Goal: Task Accomplishment & Management: Use online tool/utility

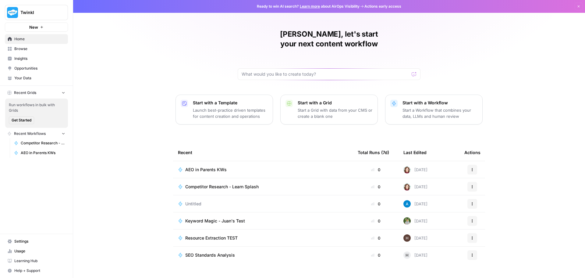
click at [229, 184] on span "Competitor Research - Learn Splash" at bounding box center [221, 187] width 73 height 6
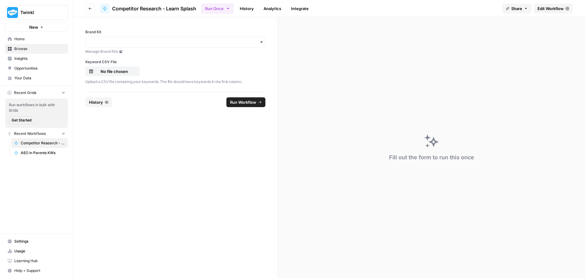
click at [551, 6] on span "Edit Workflow" at bounding box center [551, 8] width 26 height 6
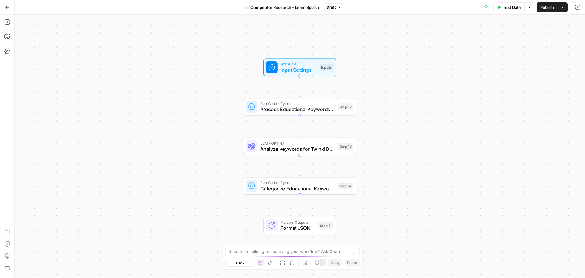
click at [6, 15] on div "Add Steps Copilot Settings AirOps Academy Help Give Feedback Shortcuts" at bounding box center [7, 146] width 15 height 263
click at [9, 4] on button "Go Back" at bounding box center [7, 7] width 11 height 11
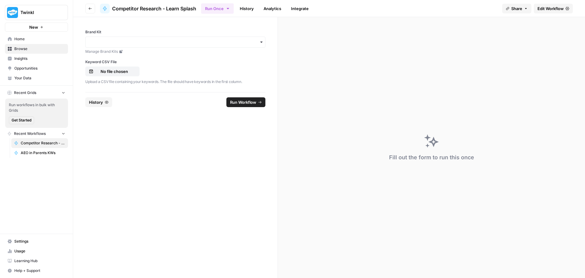
click at [555, 8] on span "Edit Workflow" at bounding box center [551, 8] width 26 height 6
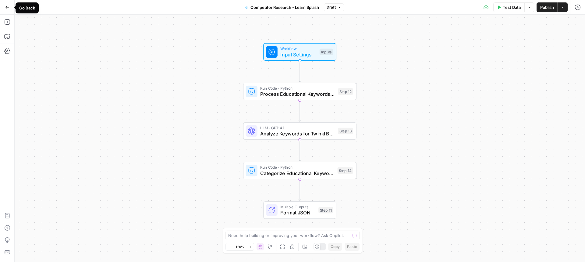
click at [8, 7] on icon "button" at bounding box center [7, 7] width 4 height 4
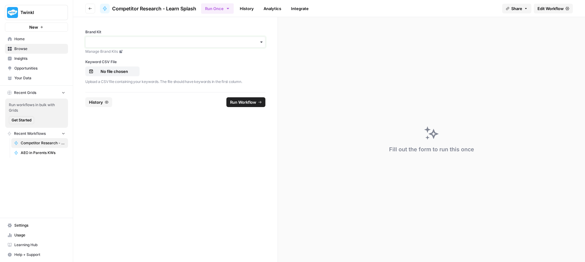
click at [169, 42] on input "Brand Kit" at bounding box center [175, 42] width 172 height 6
click at [149, 81] on div "Twinkl UK" at bounding box center [176, 82] width 180 height 12
click at [119, 68] on button "No file chosen" at bounding box center [112, 71] width 54 height 10
click at [237, 100] on span "Run Workflow" at bounding box center [243, 102] width 26 height 6
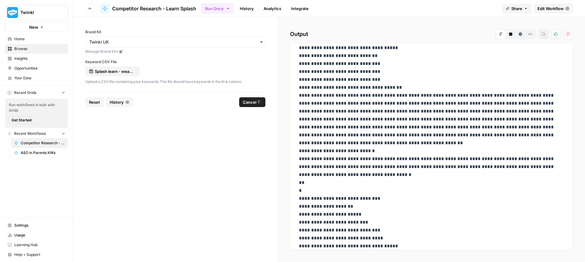
scroll to position [108, 0]
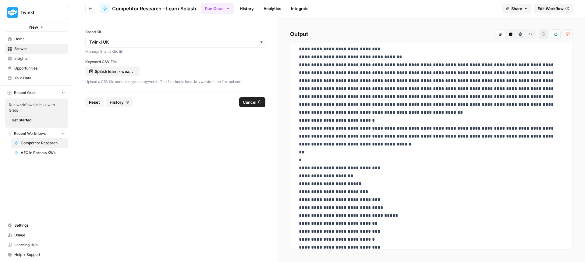
drag, startPoint x: 381, startPoint y: 128, endPoint x: 377, endPoint y: 127, distance: 4.1
click at [376, 127] on p "**********" at bounding box center [429, 184] width 261 height 484
drag, startPoint x: 380, startPoint y: 129, endPoint x: 375, endPoint y: 124, distance: 7.3
click at [376, 124] on p "**********" at bounding box center [429, 223] width 261 height 563
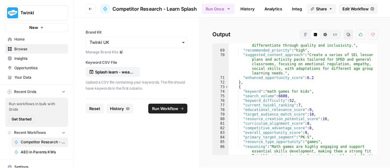
scroll to position [476, 0]
